Goal: Task Accomplishment & Management: Manage account settings

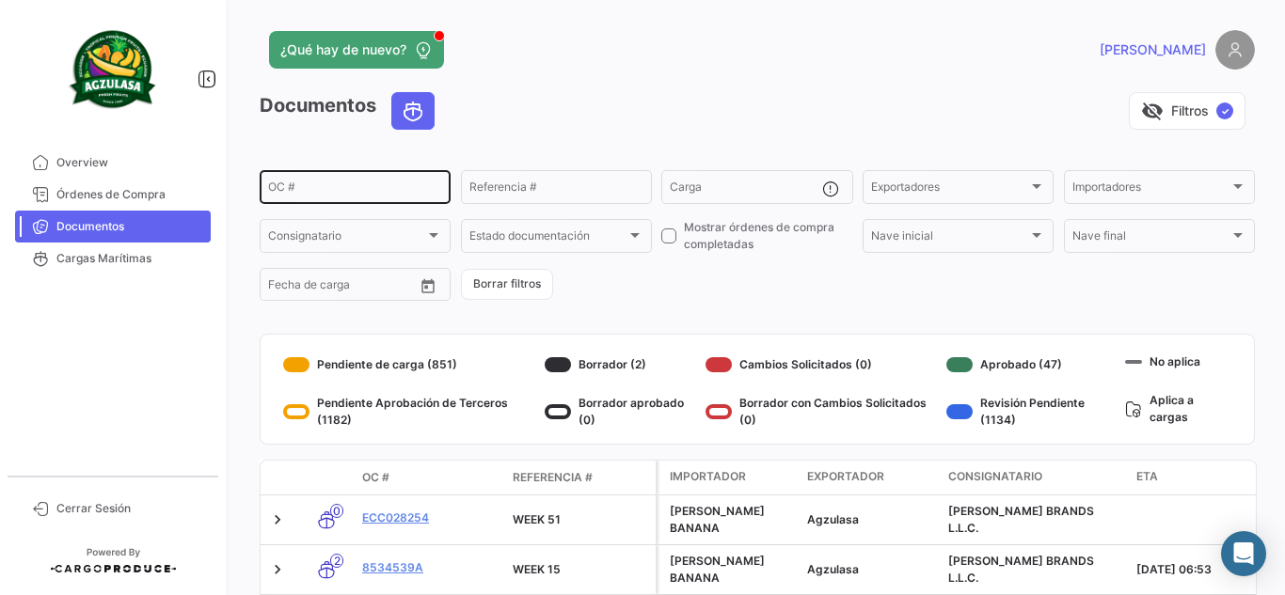
click at [377, 196] on input "OC #" at bounding box center [355, 189] width 174 height 13
paste input "38948767"
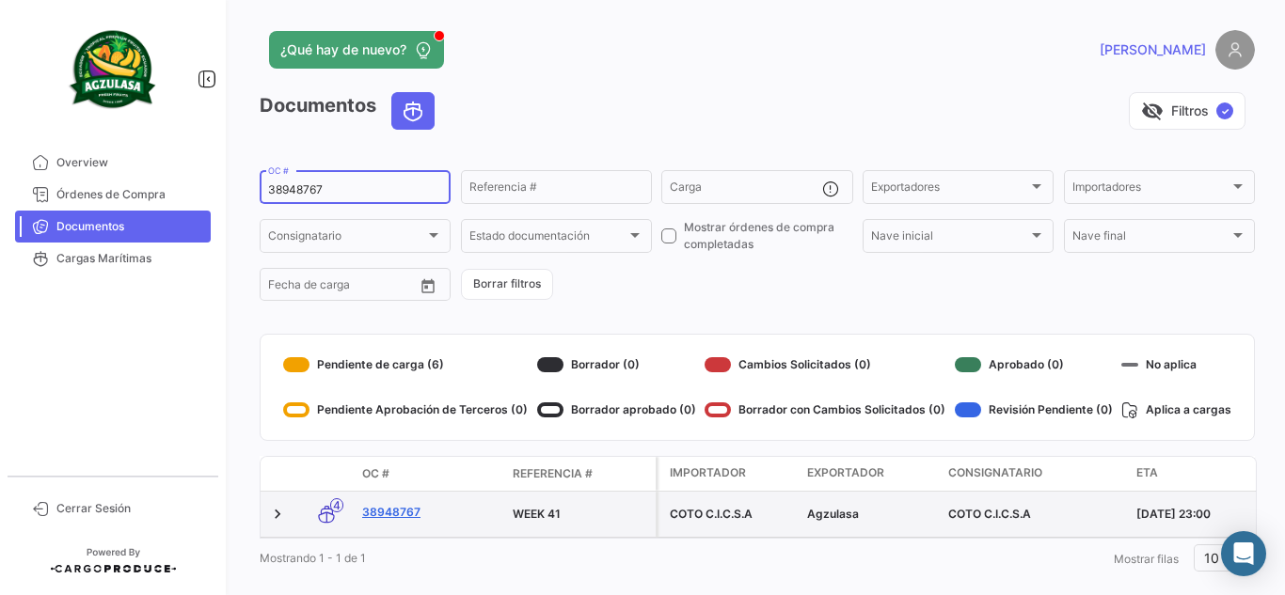
type input "38948767"
click at [398, 507] on link "38948767" at bounding box center [429, 512] width 135 height 17
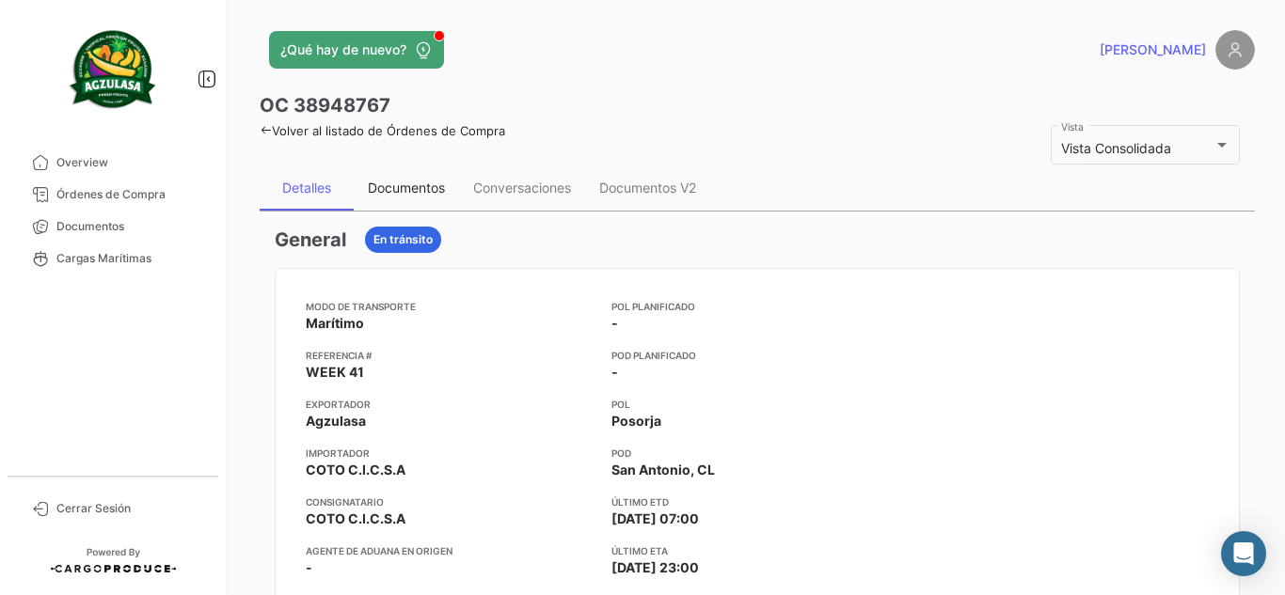
click at [428, 190] on div "Documentos" at bounding box center [406, 188] width 77 height 16
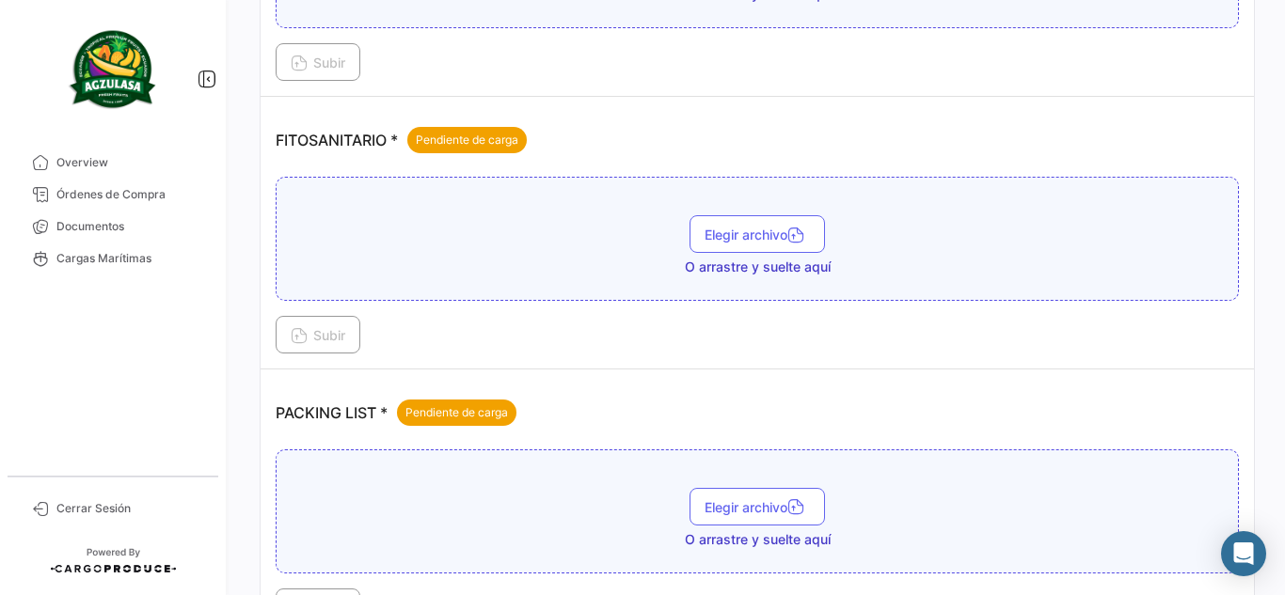
scroll to position [1223, 0]
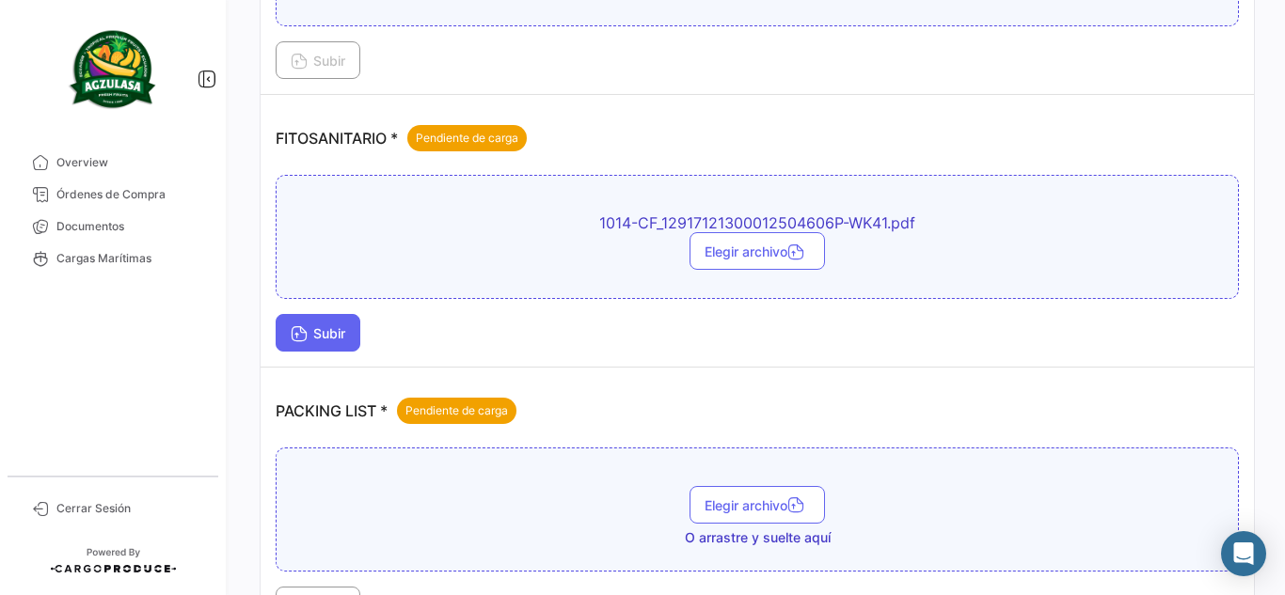
click at [341, 338] on span "Subir" at bounding box center [318, 333] width 55 height 16
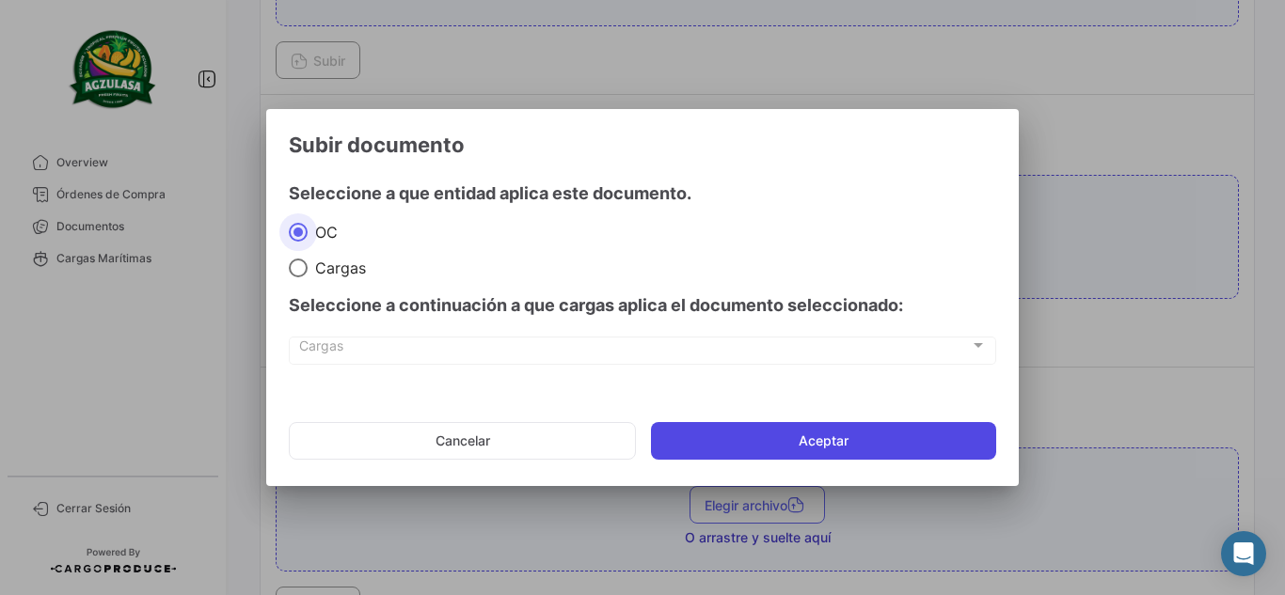
click at [817, 432] on button "Aceptar" at bounding box center [823, 441] width 345 height 38
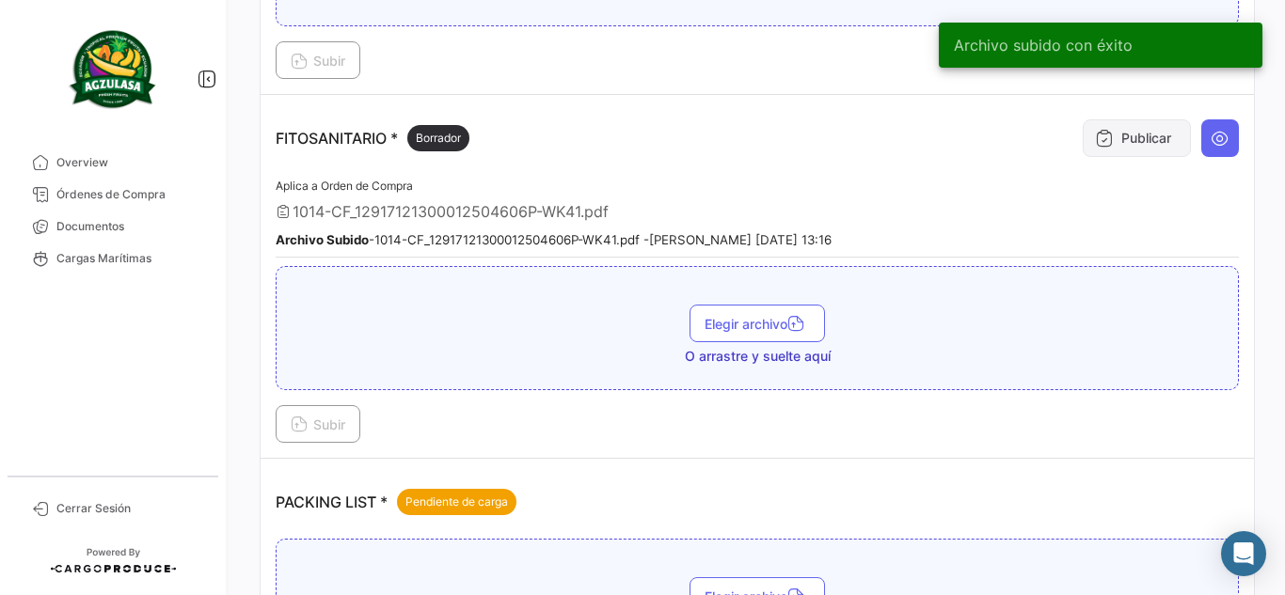
click at [1109, 135] on button "Publicar" at bounding box center [1137, 138] width 108 height 38
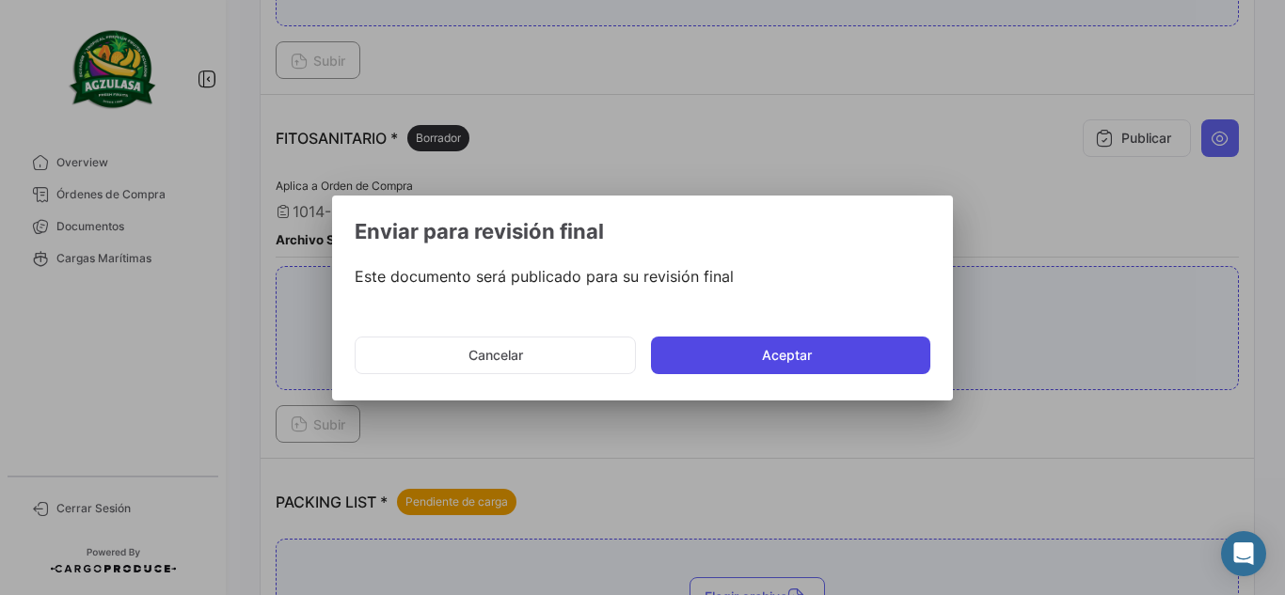
click at [807, 371] on button "Aceptar" at bounding box center [790, 356] width 279 height 38
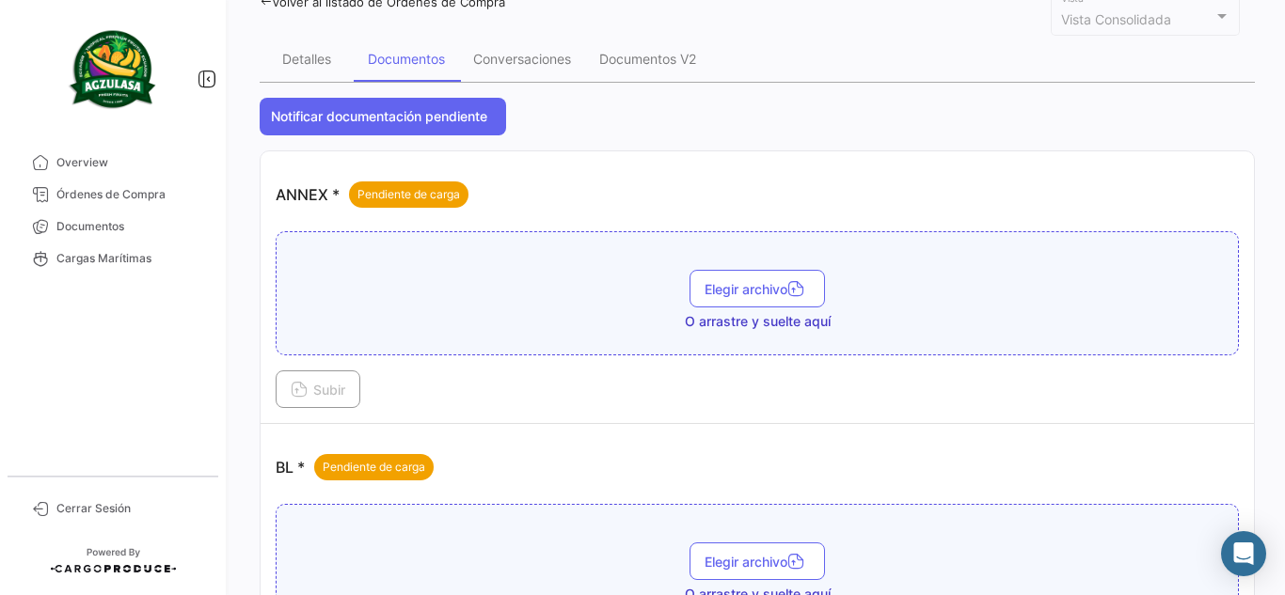
scroll to position [94, 0]
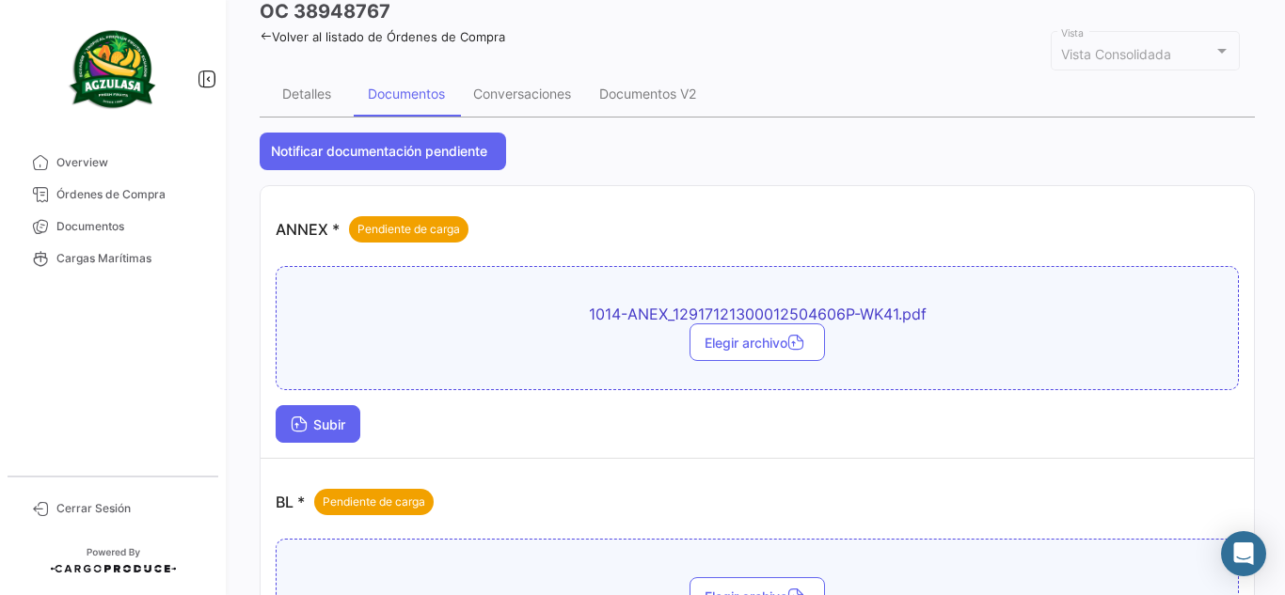
click at [315, 442] on button "Subir" at bounding box center [318, 424] width 85 height 38
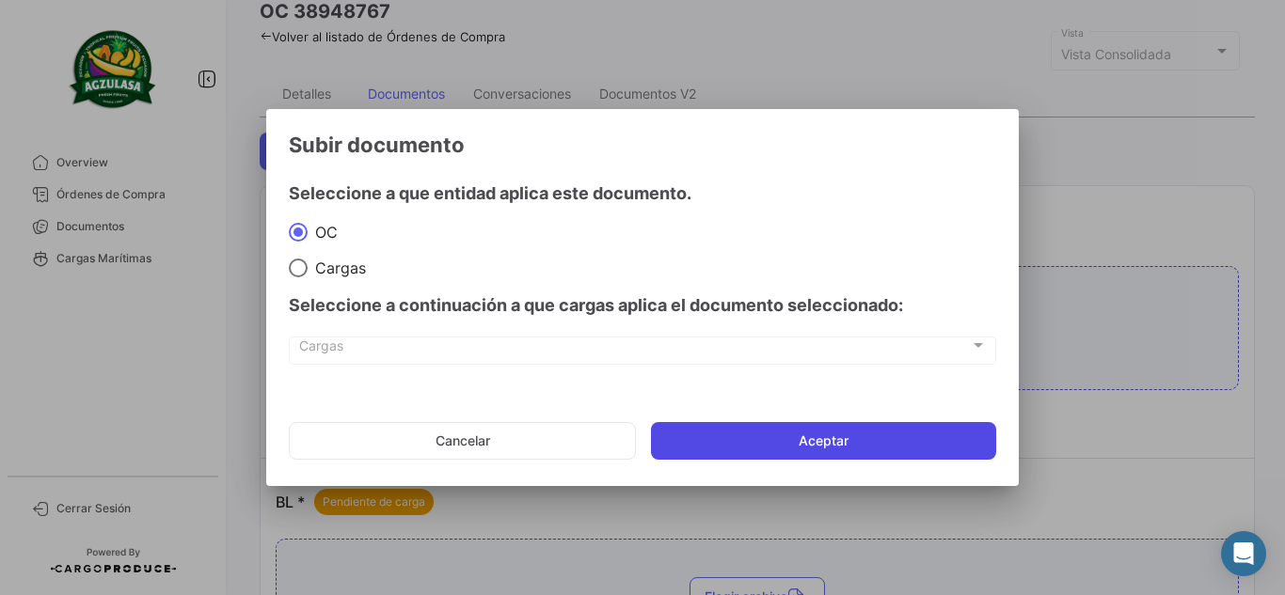
click at [739, 451] on button "Aceptar" at bounding box center [823, 441] width 345 height 38
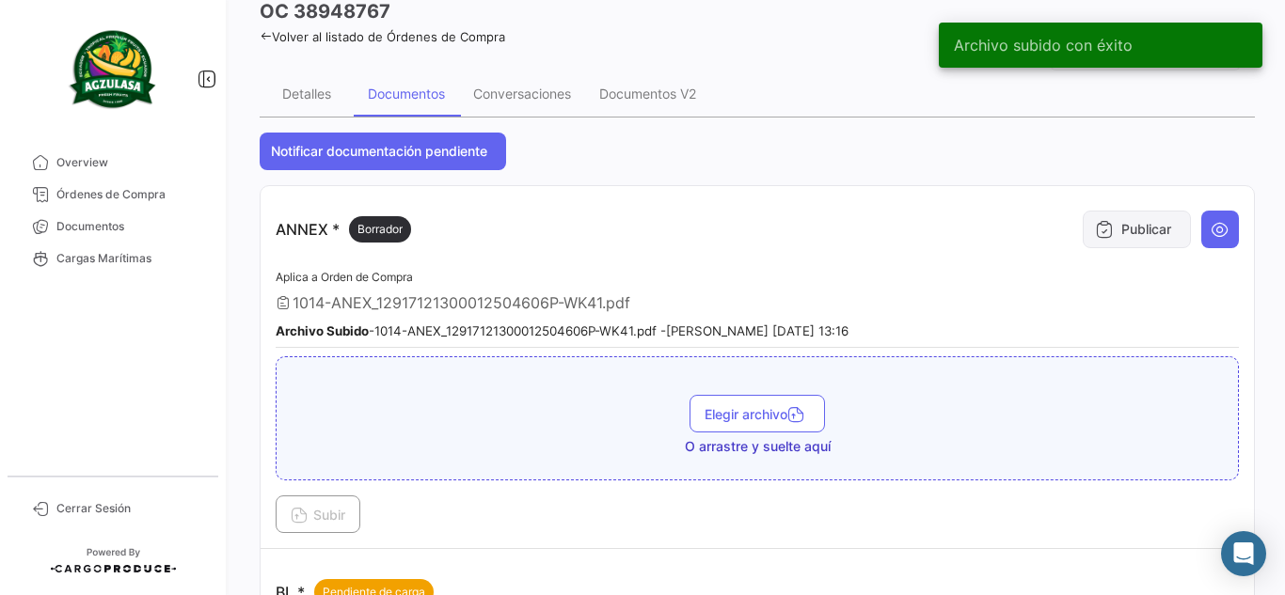
click at [1134, 231] on button "Publicar" at bounding box center [1137, 230] width 108 height 38
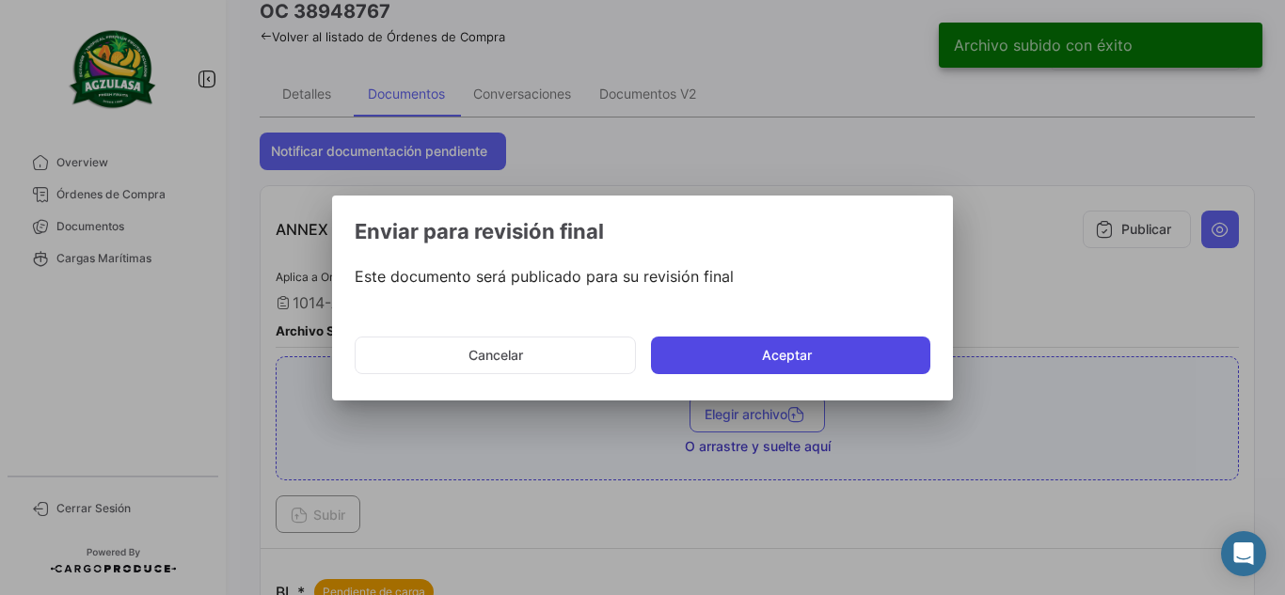
click at [769, 347] on button "Aceptar" at bounding box center [790, 356] width 279 height 38
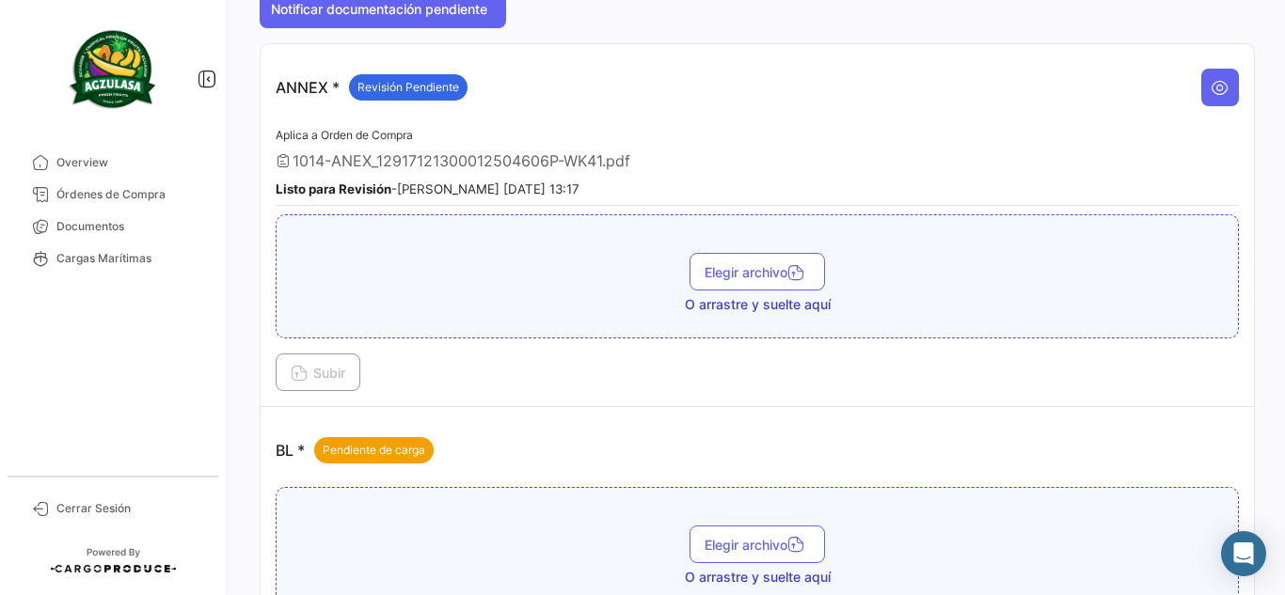
scroll to position [103, 0]
